Goal: Information Seeking & Learning: Find specific fact

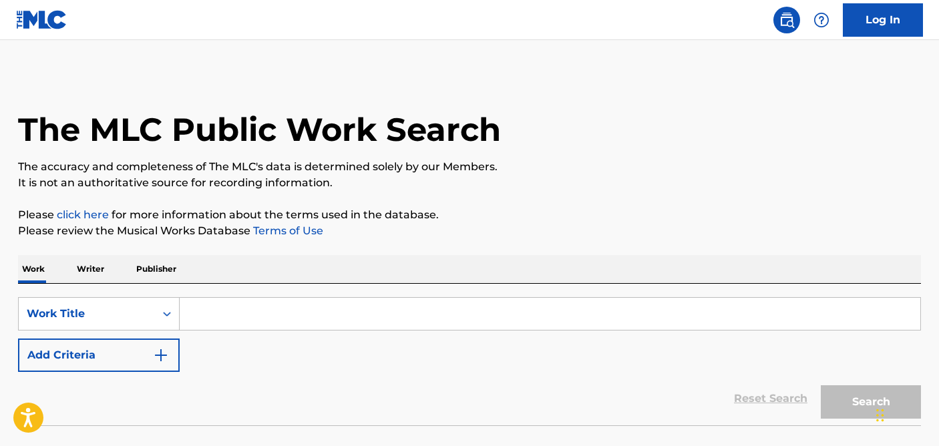
click at [351, 335] on div "SearchWithCriteriaa2439fd4-b3af-46b5-9461-6a66c5e726f6 Work Title Add Criteria" at bounding box center [469, 334] width 903 height 75
click at [345, 315] on input "Search Form" at bounding box center [550, 314] width 741 height 32
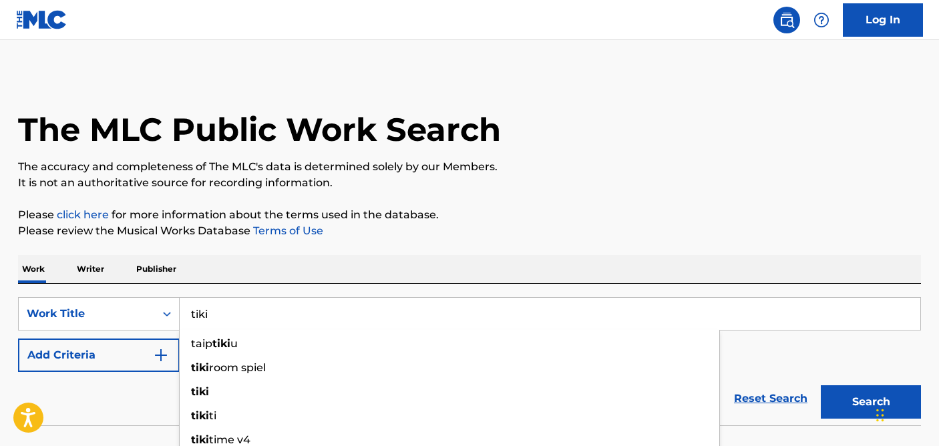
type input "tiki"
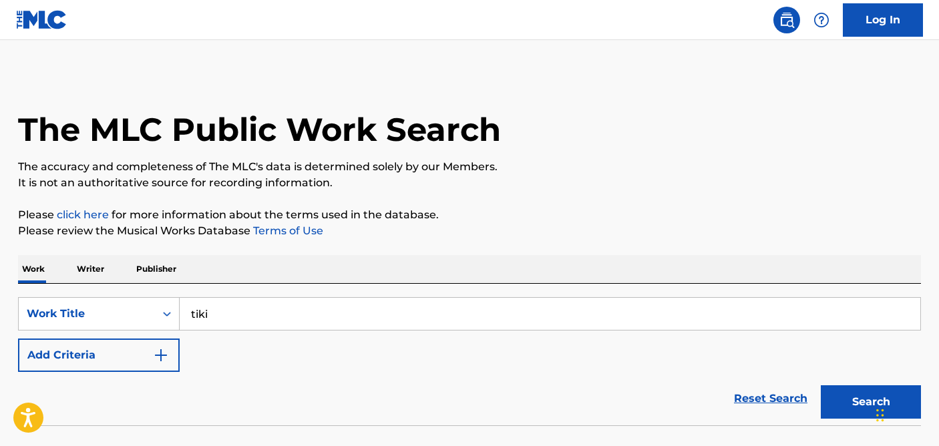
click at [548, 257] on div "Work Writer Publisher" at bounding box center [469, 269] width 903 height 28
click at [853, 395] on button "Search" at bounding box center [871, 401] width 100 height 33
click at [134, 345] on button "Add Criteria" at bounding box center [99, 355] width 162 height 33
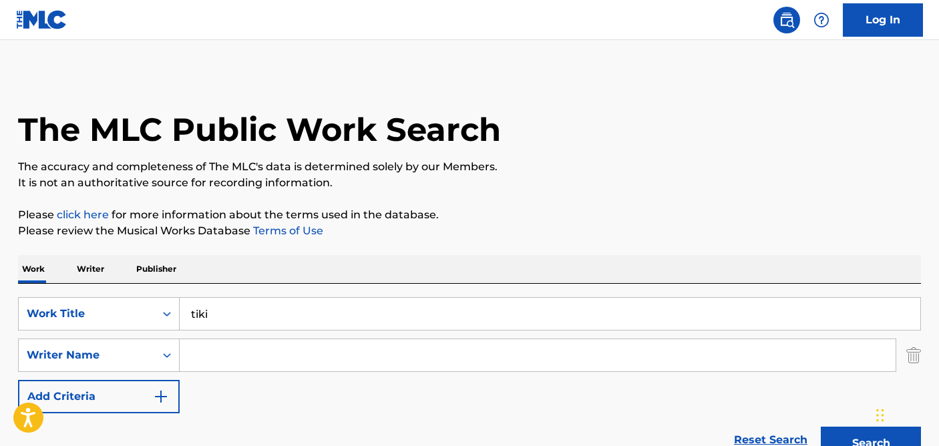
click at [283, 363] on input "Search Form" at bounding box center [538, 355] width 716 height 32
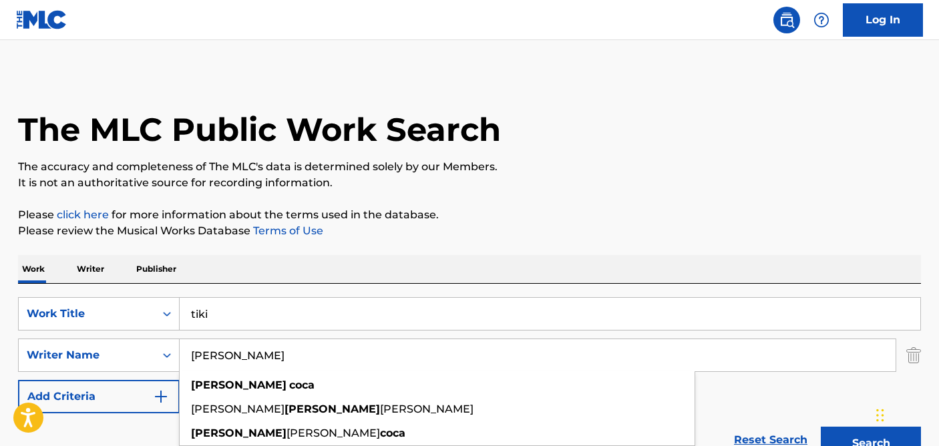
type input "[PERSON_NAME]"
click at [821, 427] on button "Search" at bounding box center [871, 443] width 100 height 33
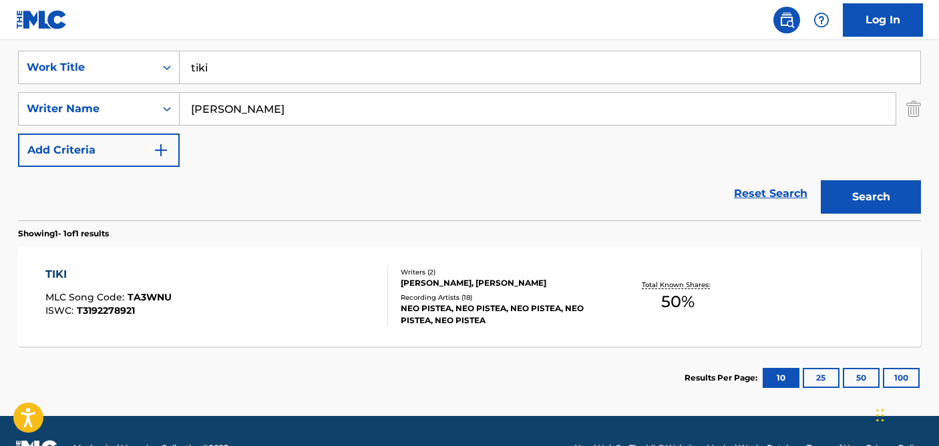
scroll to position [264, 0]
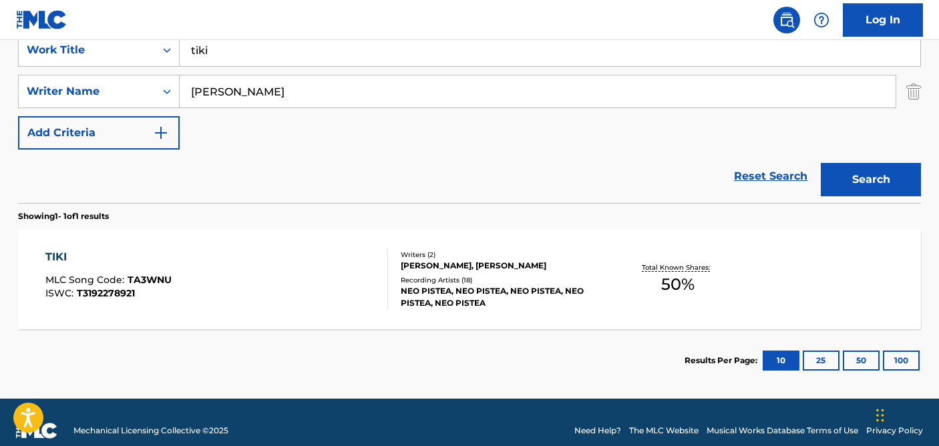
click at [248, 292] on div "TIKI MLC Song Code : TA3WNU ISWC : T3192278921" at bounding box center [216, 279] width 343 height 60
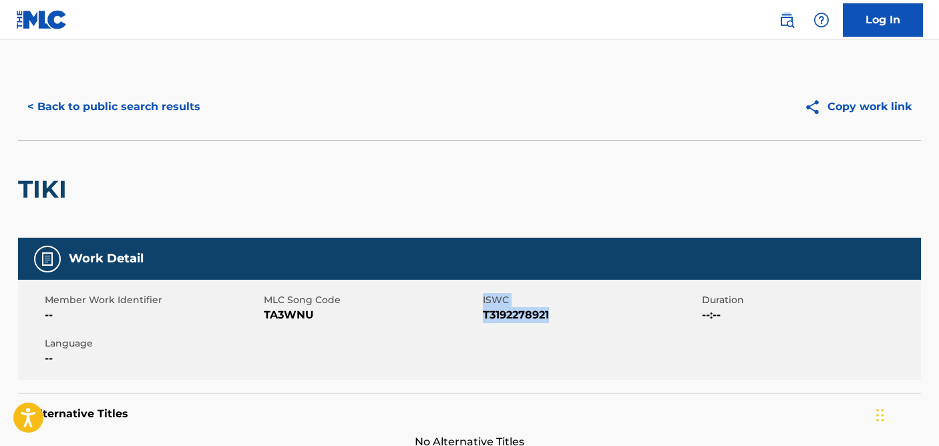
drag, startPoint x: 550, startPoint y: 312, endPoint x: 482, endPoint y: 315, distance: 68.9
click at [482, 315] on div "Member Work Identifier -- MLC Song Code TA3WNU ISWC T3192278921 Duration --:-- …" at bounding box center [469, 330] width 903 height 100
click at [527, 321] on span "T3192278921" at bounding box center [591, 315] width 216 height 16
drag, startPoint x: 552, startPoint y: 318, endPoint x: 483, endPoint y: 316, distance: 68.8
click at [483, 316] on span "T3192278921" at bounding box center [591, 315] width 216 height 16
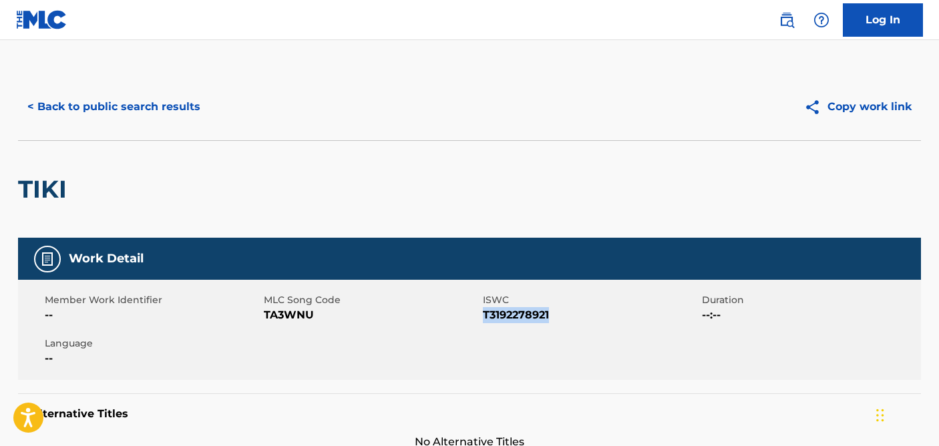
copy span "T3192278921"
